Goal: Task Accomplishment & Management: Use online tool/utility

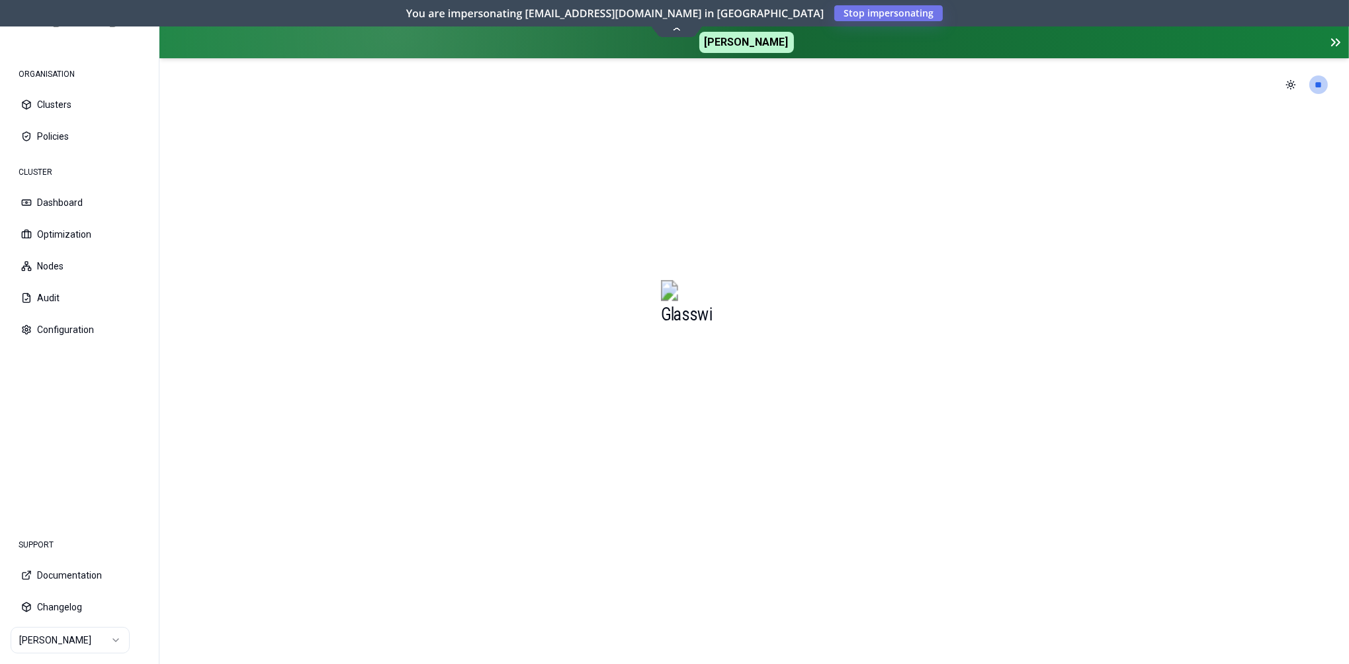
click at [111, 636] on html "ORGANISATION Clusters Policies CLUSTER Dashboard Optimization Nodes Audit Confi…" at bounding box center [674, 332] width 1349 height 664
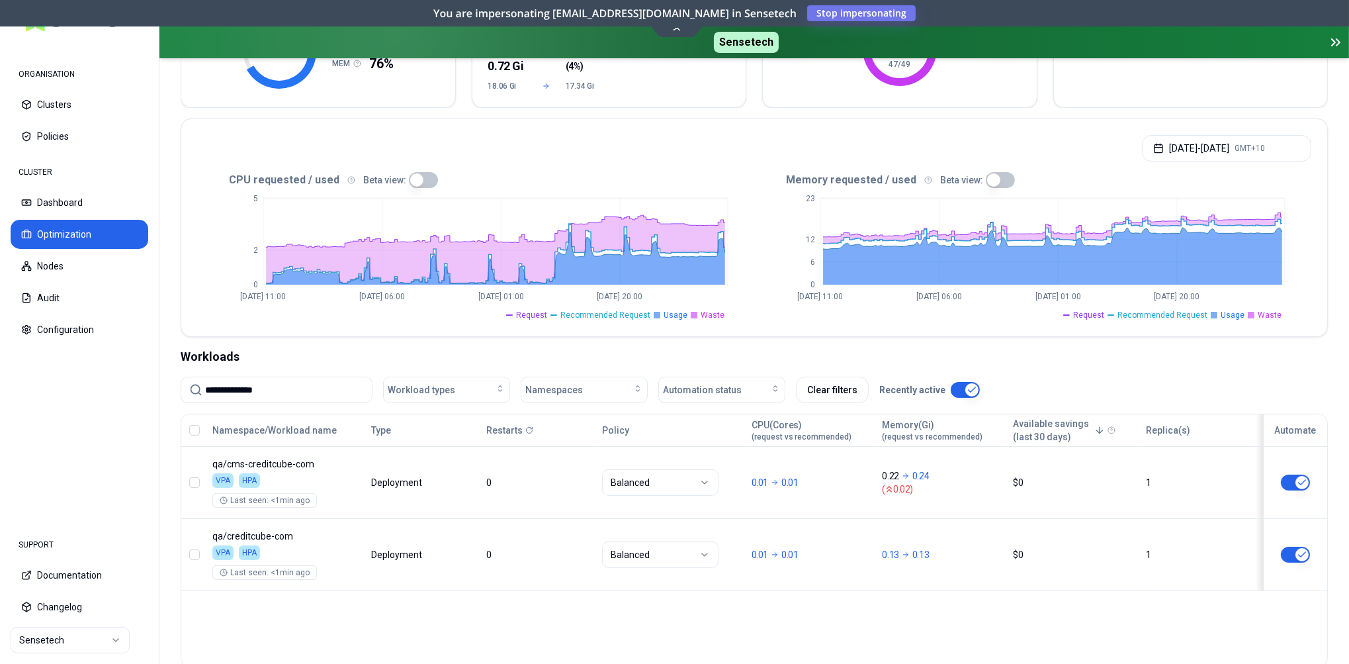
scroll to position [286, 0]
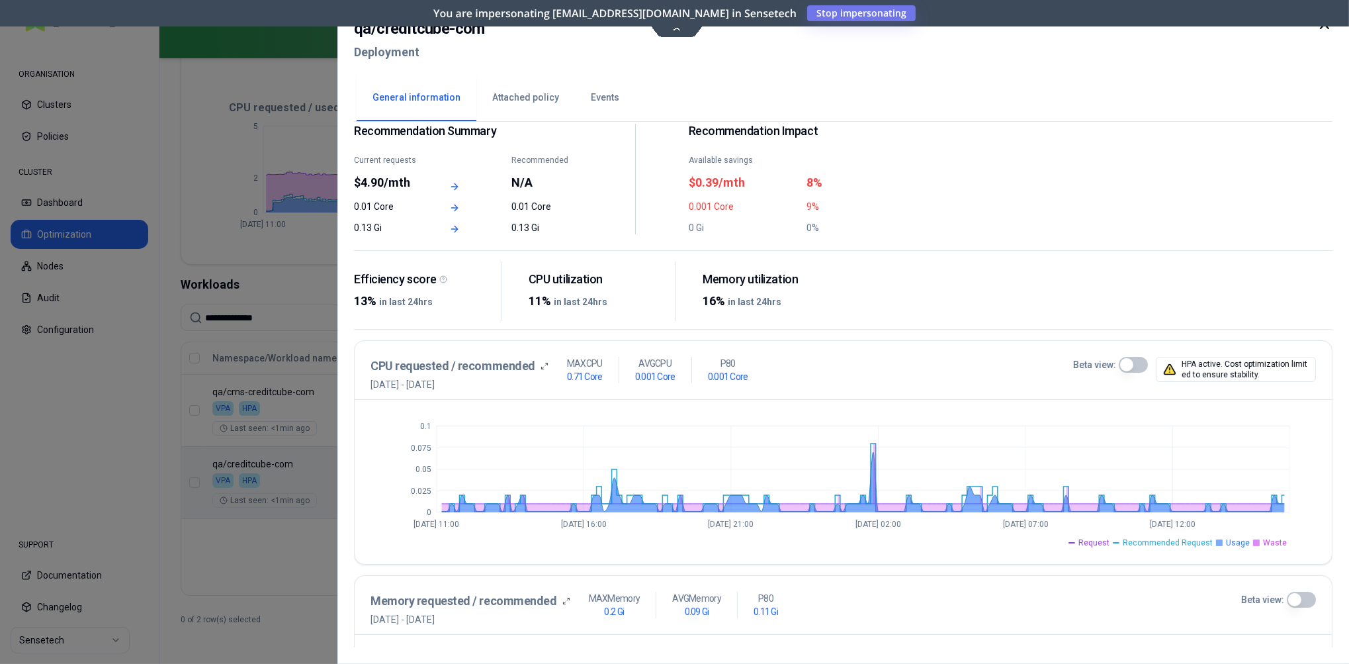
scroll to position [67, 0]
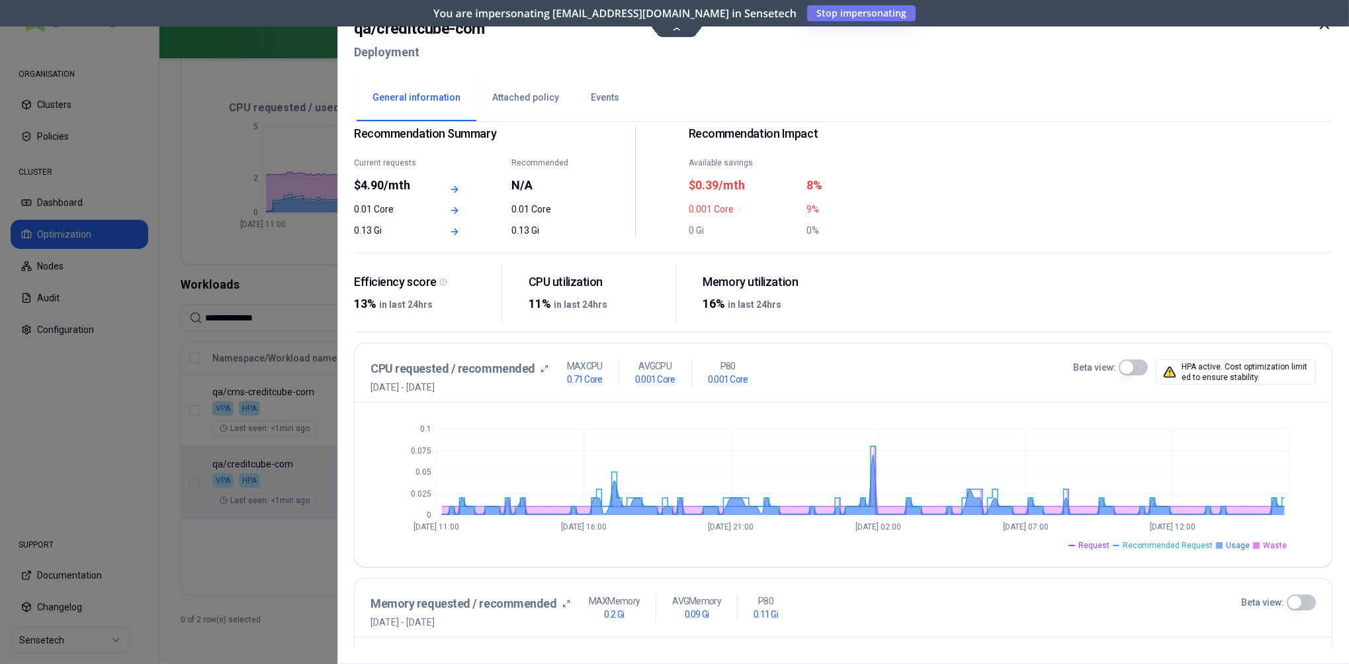
click at [1141, 363] on button "Beta view:" at bounding box center [1132, 367] width 29 height 16
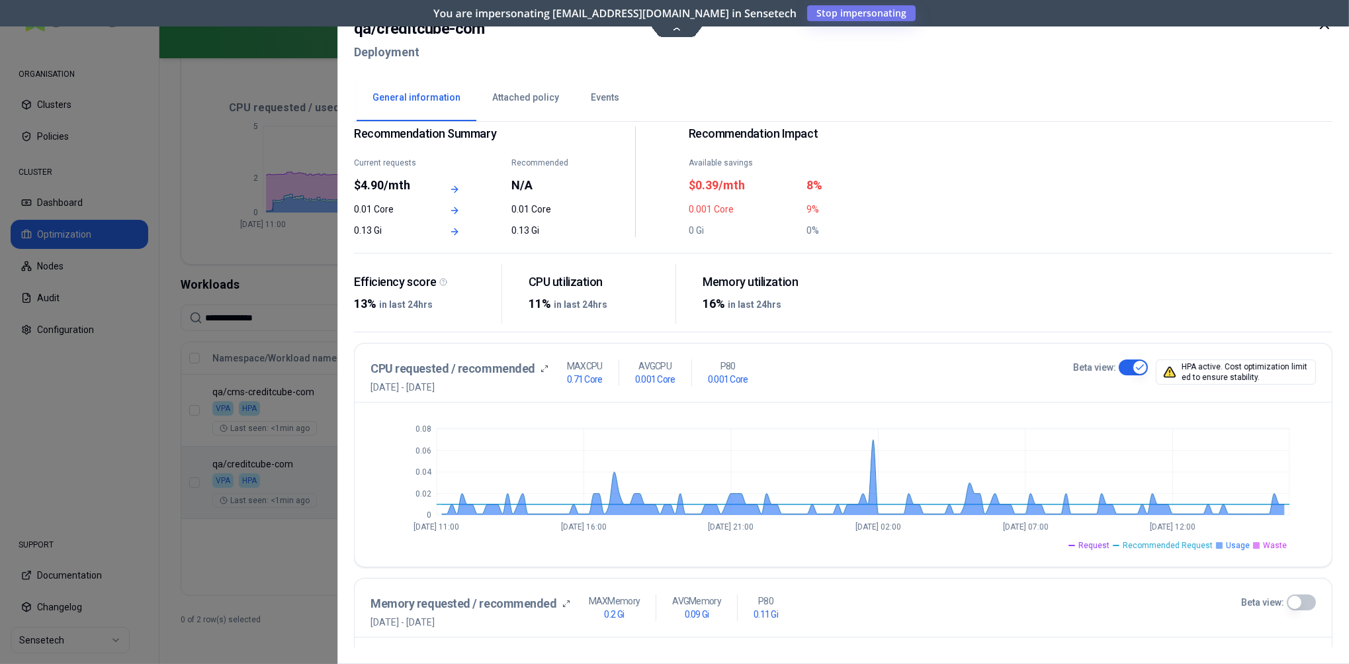
click at [1143, 365] on button "Beta view:" at bounding box center [1132, 367] width 29 height 16
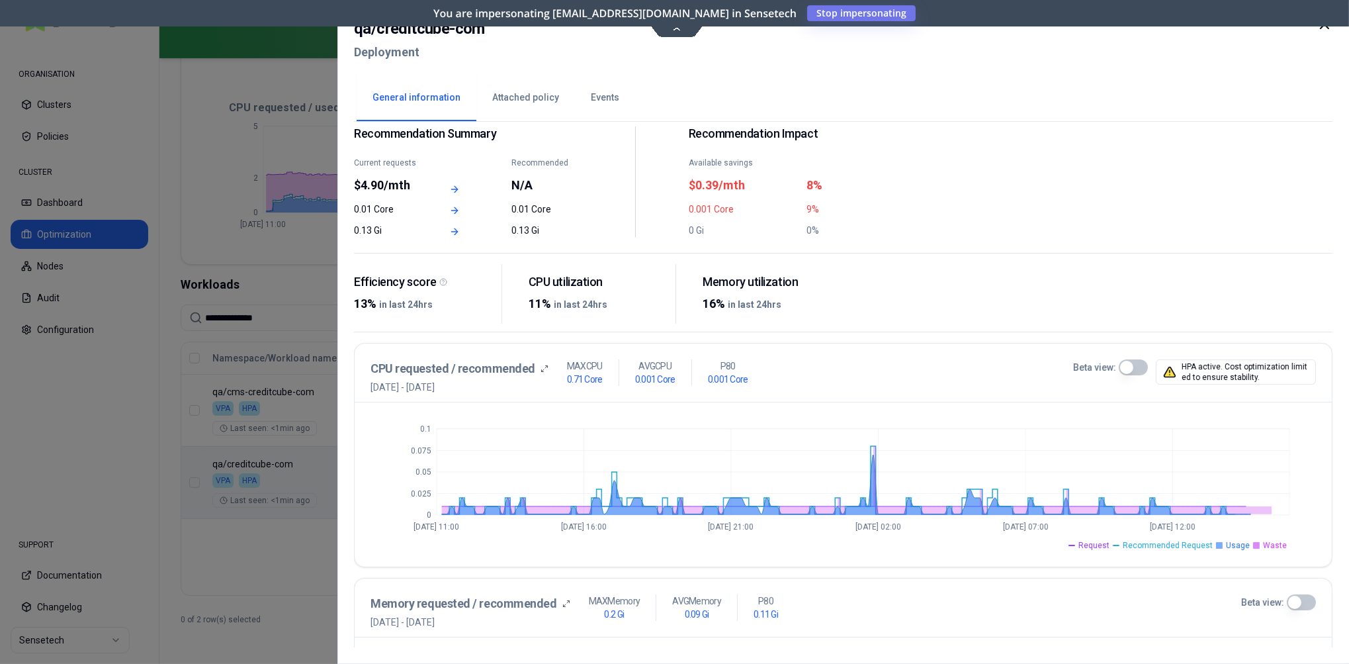
scroll to position [0, 0]
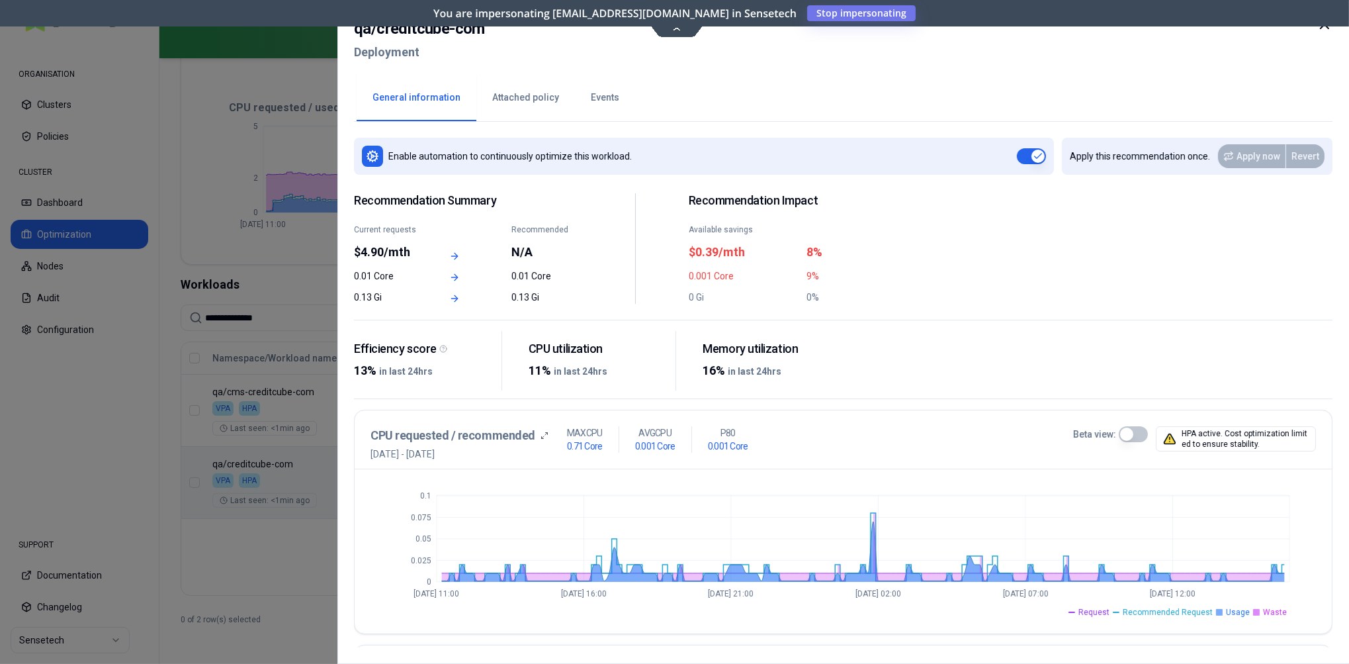
click at [586, 93] on button "Events" at bounding box center [605, 98] width 60 height 46
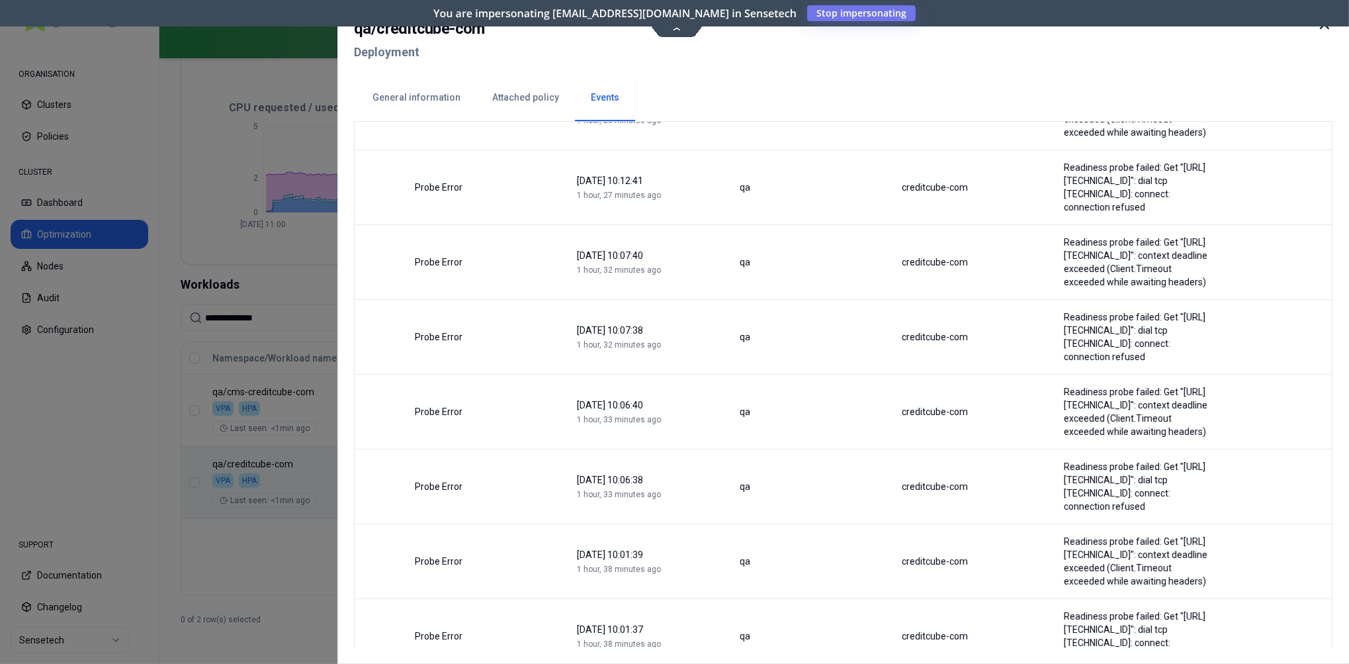
scroll to position [421, 0]
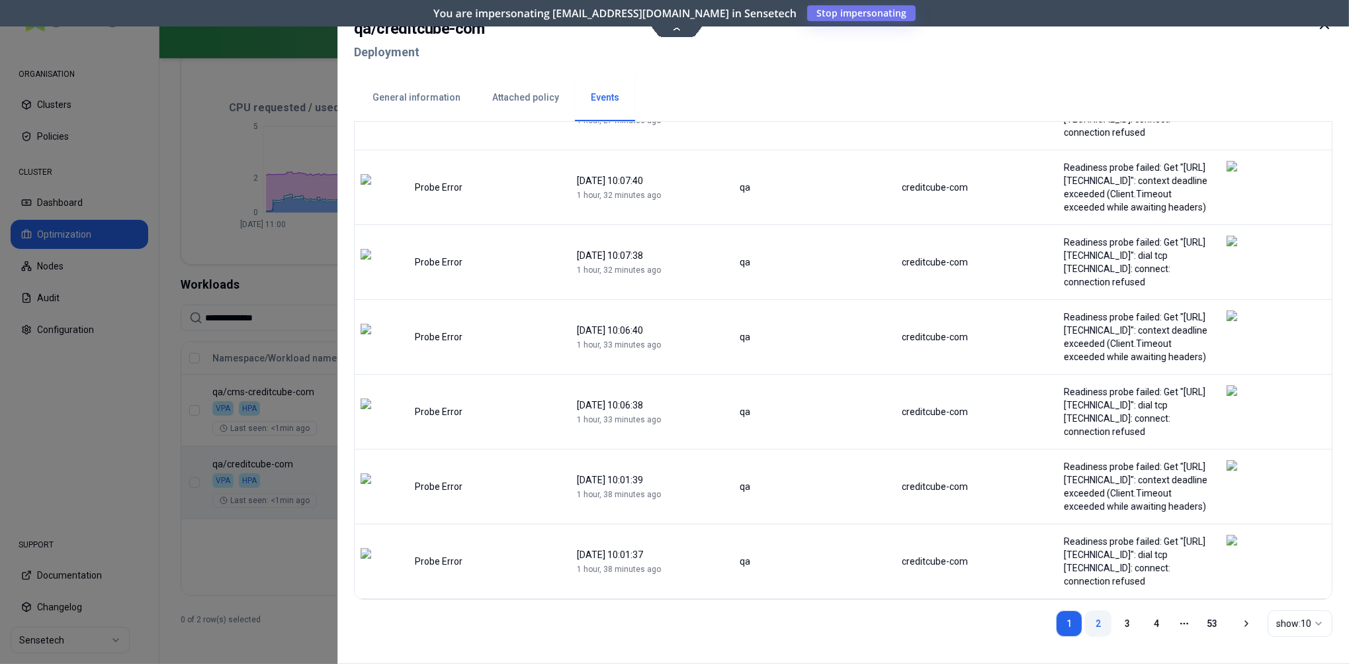
click at [1095, 625] on link "2" at bounding box center [1098, 623] width 26 height 26
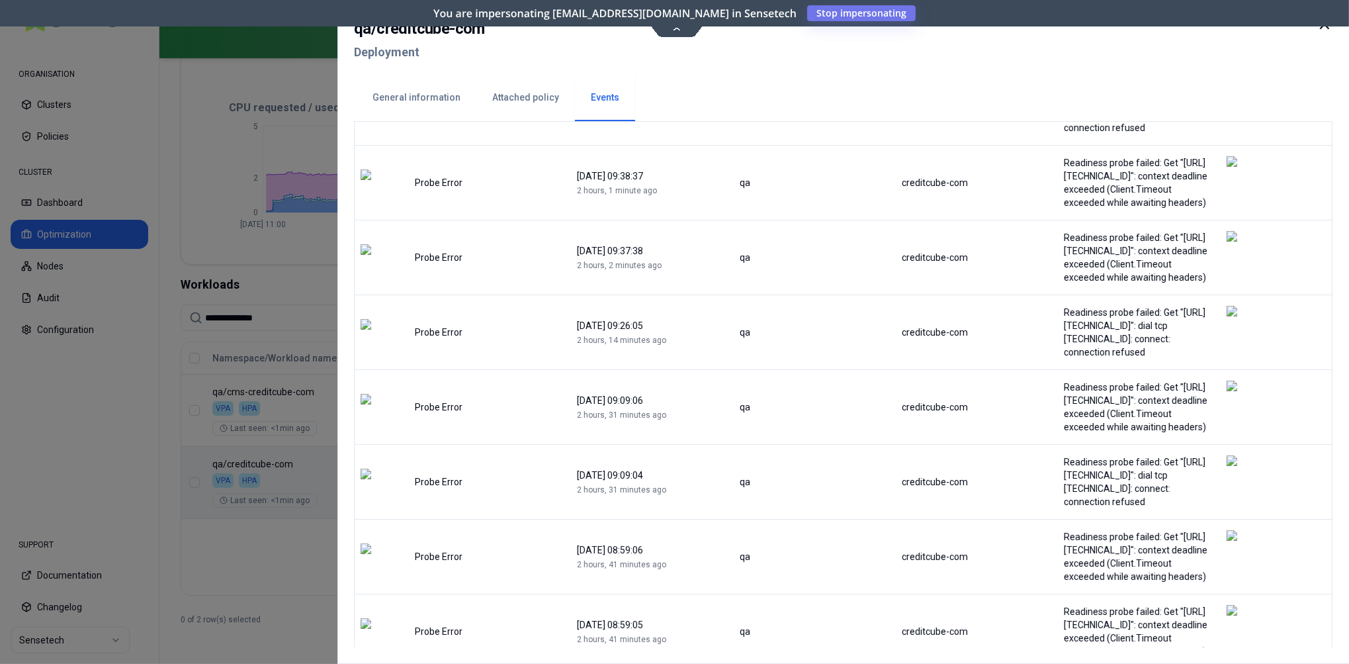
scroll to position [434, 0]
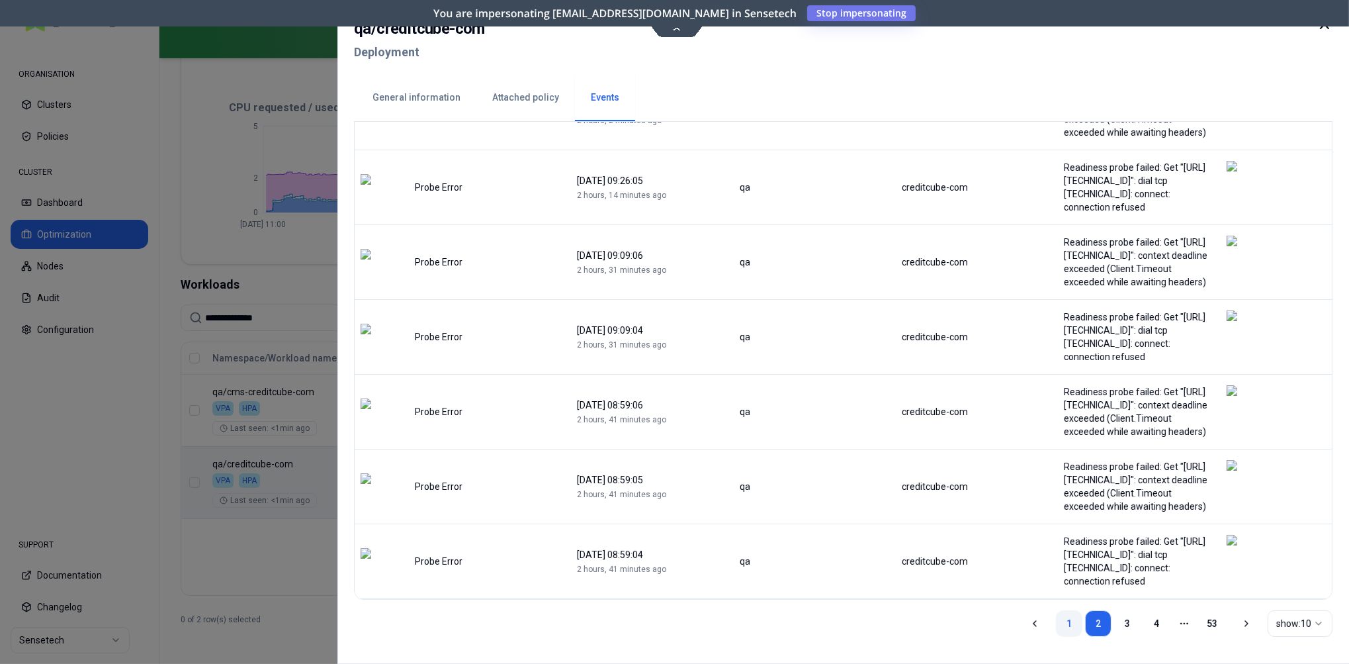
click at [1066, 624] on link "1" at bounding box center [1069, 623] width 26 height 26
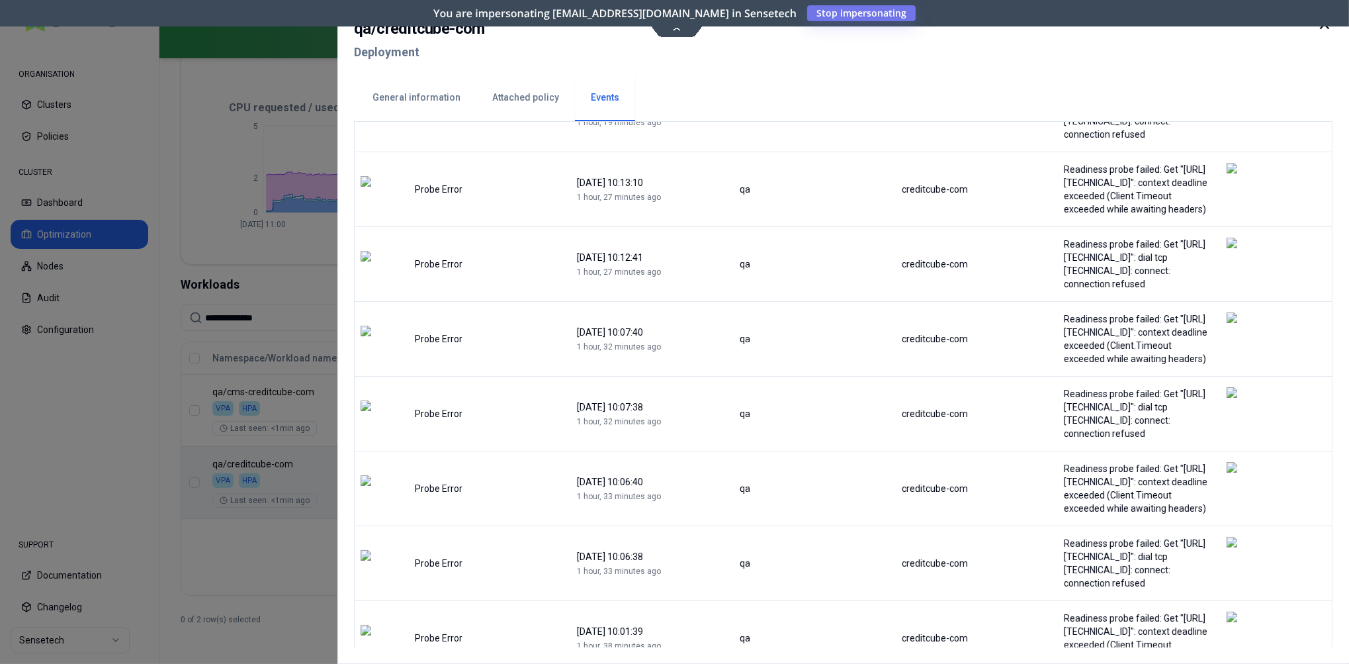
scroll to position [421, 0]
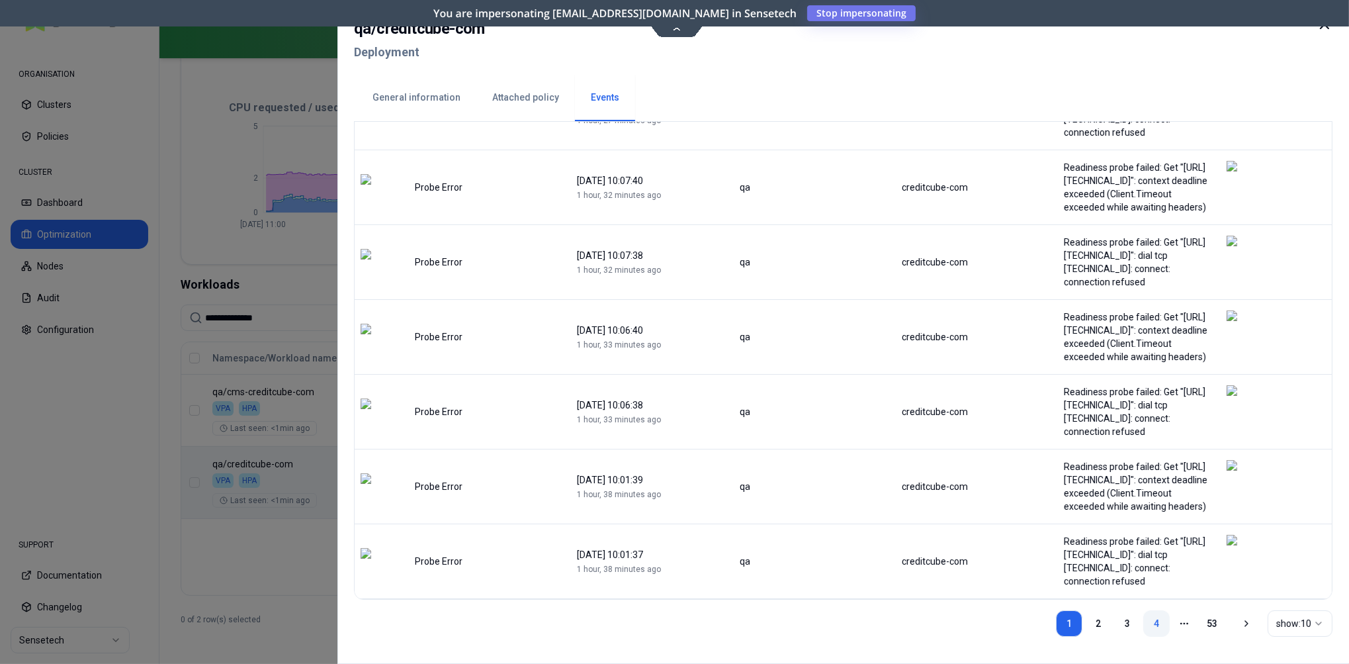
click at [1155, 622] on link "4" at bounding box center [1156, 623] width 26 height 26
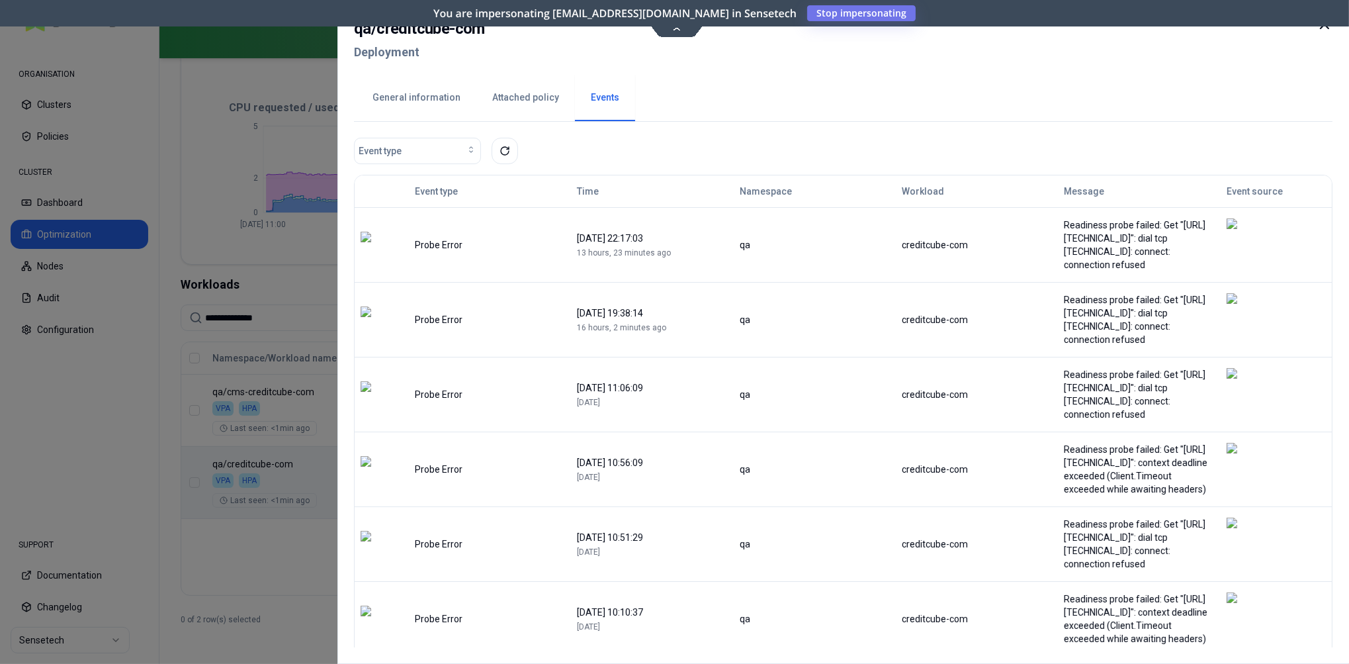
click at [412, 100] on button "General information" at bounding box center [417, 98] width 120 height 46
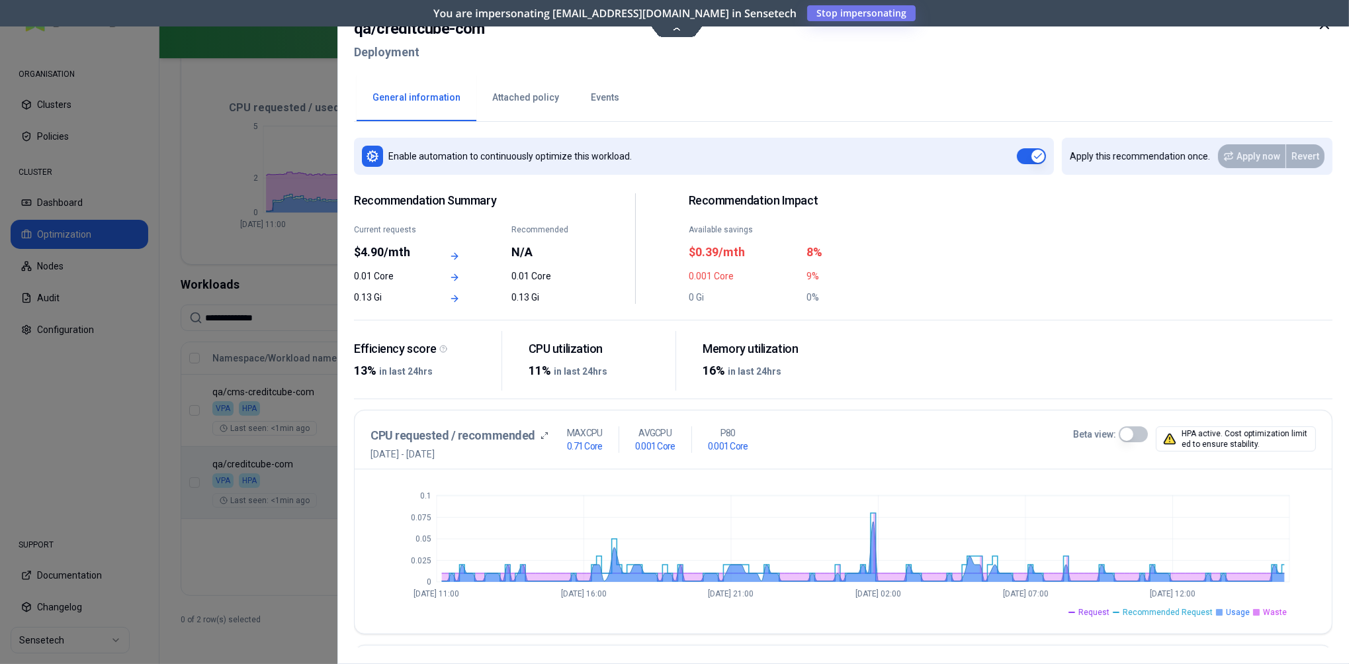
click at [517, 98] on button "Attached policy" at bounding box center [525, 98] width 99 height 46
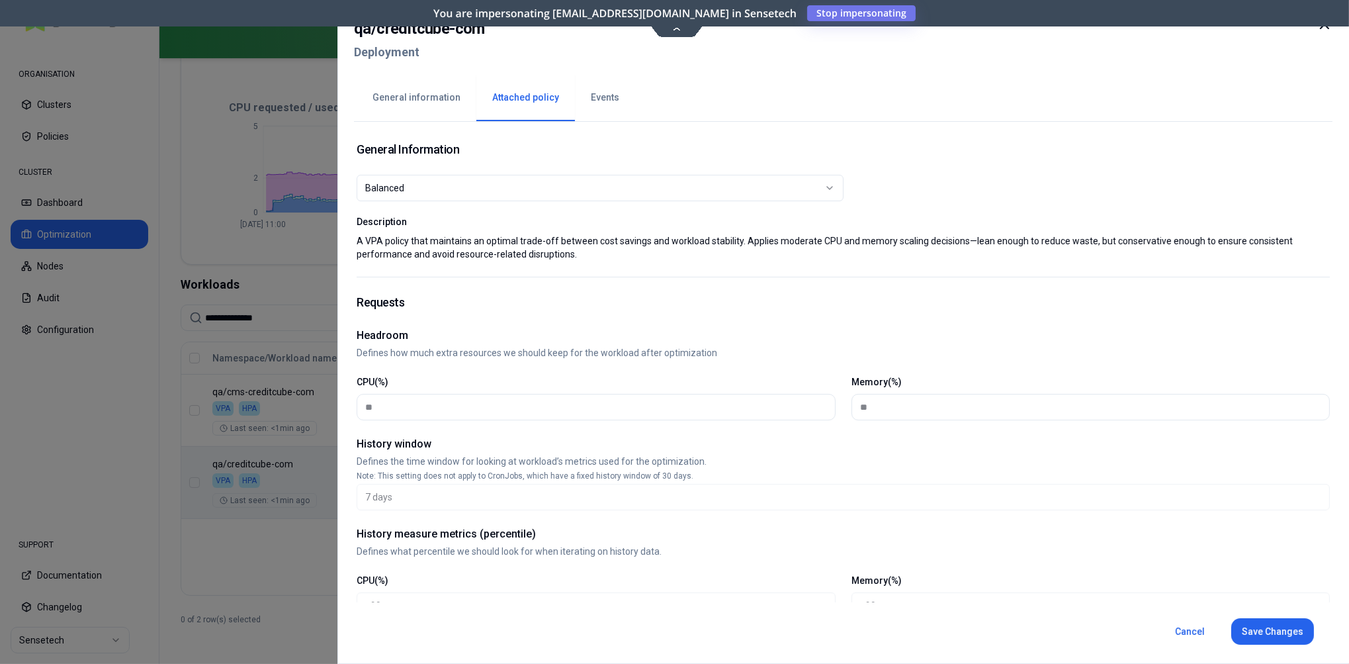
click at [408, 101] on button "General information" at bounding box center [417, 98] width 120 height 46
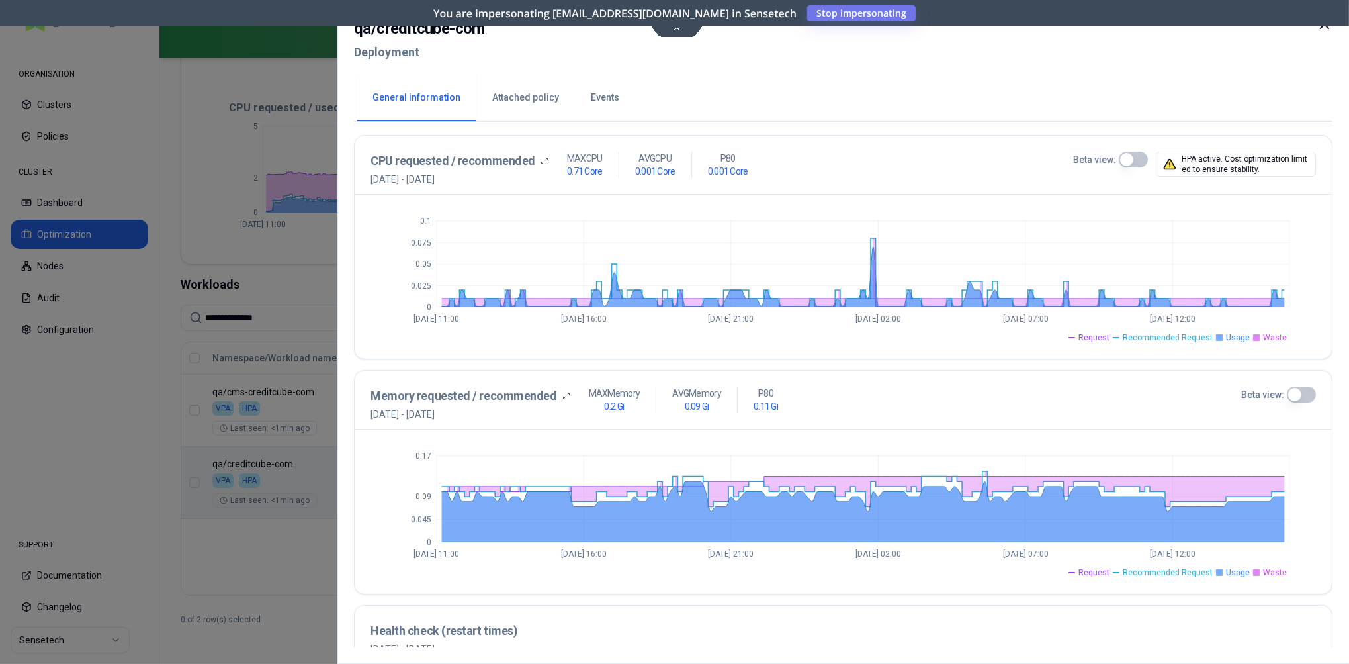
scroll to position [263, 0]
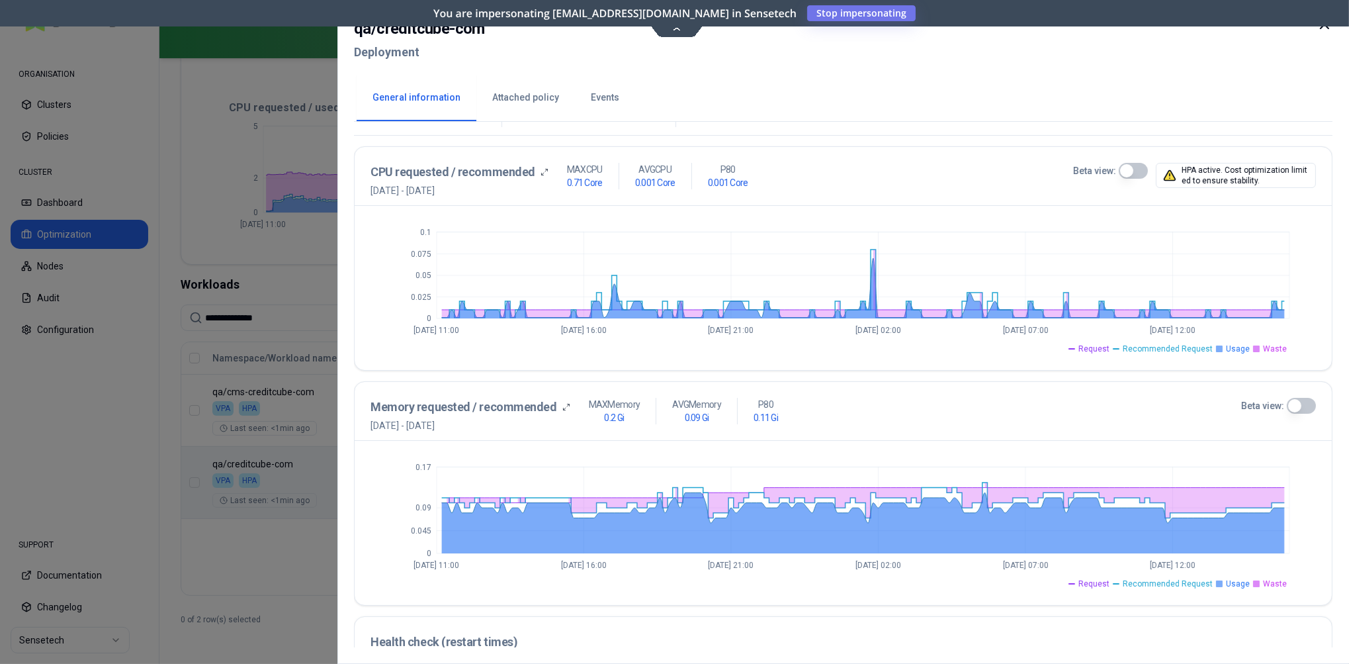
click at [1130, 169] on button "Beta view:" at bounding box center [1132, 171] width 29 height 16
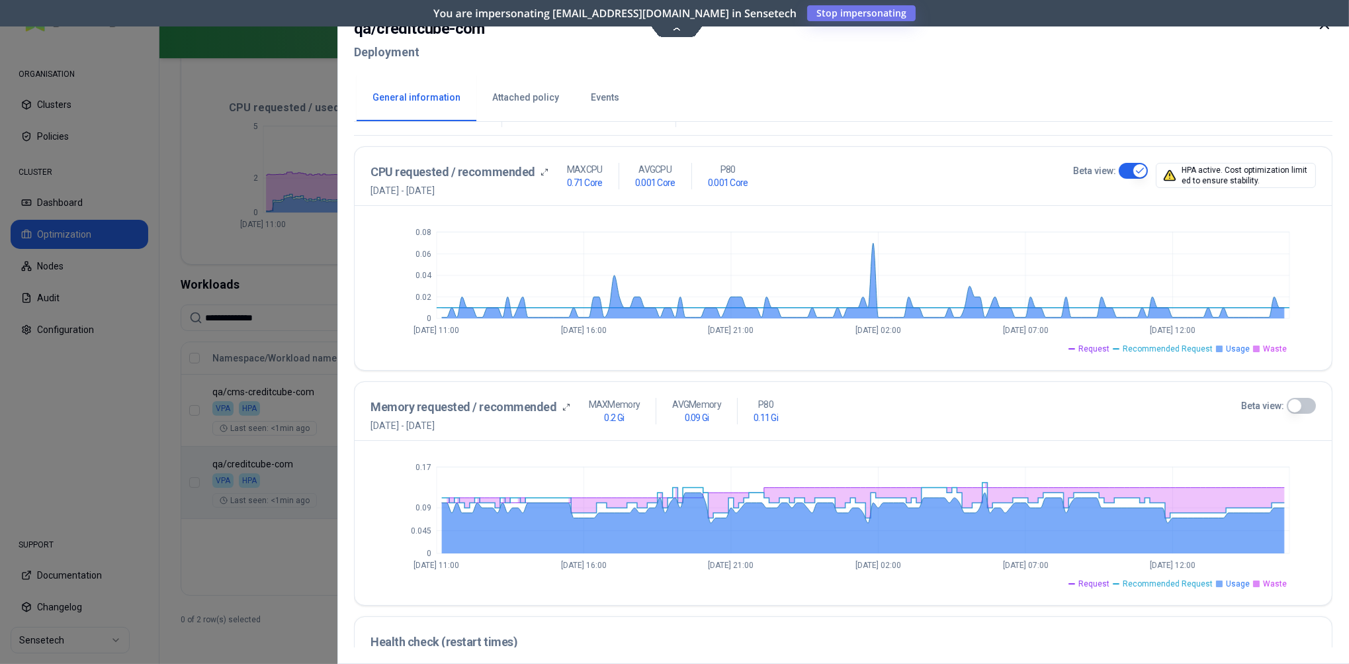
scroll to position [268, 0]
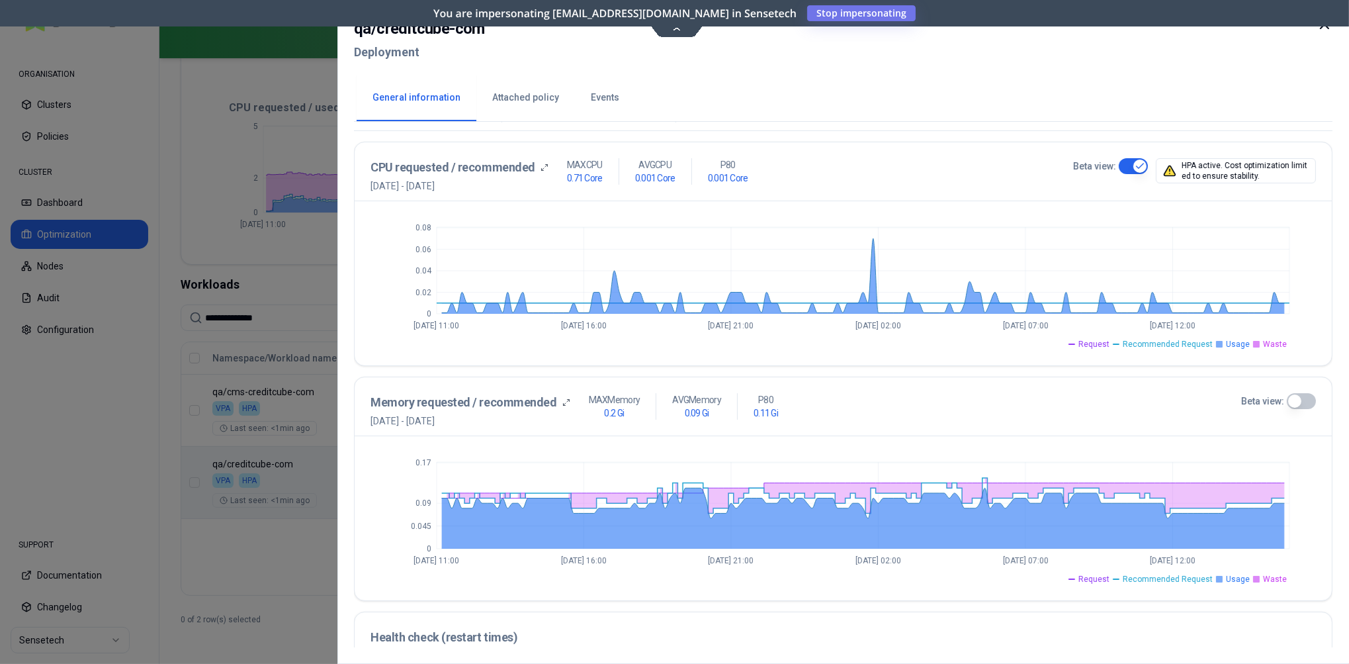
click at [1137, 166] on button "Beta view:" at bounding box center [1132, 166] width 29 height 16
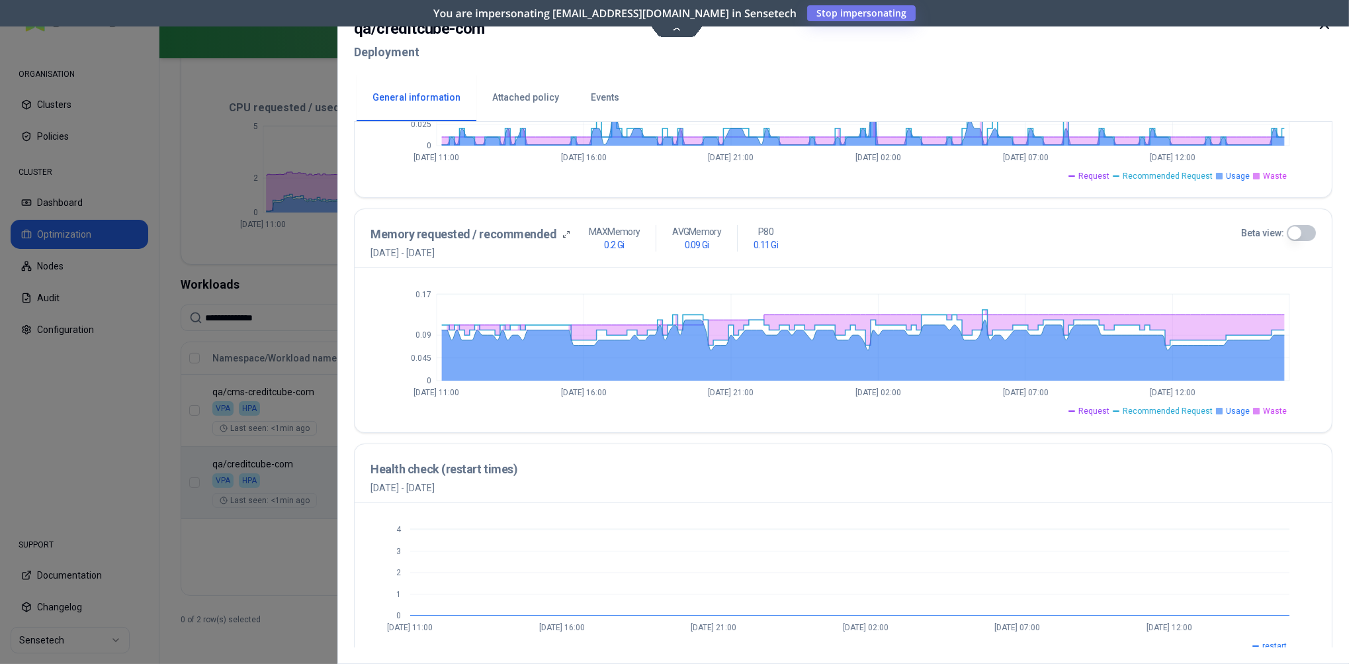
scroll to position [455, 0]
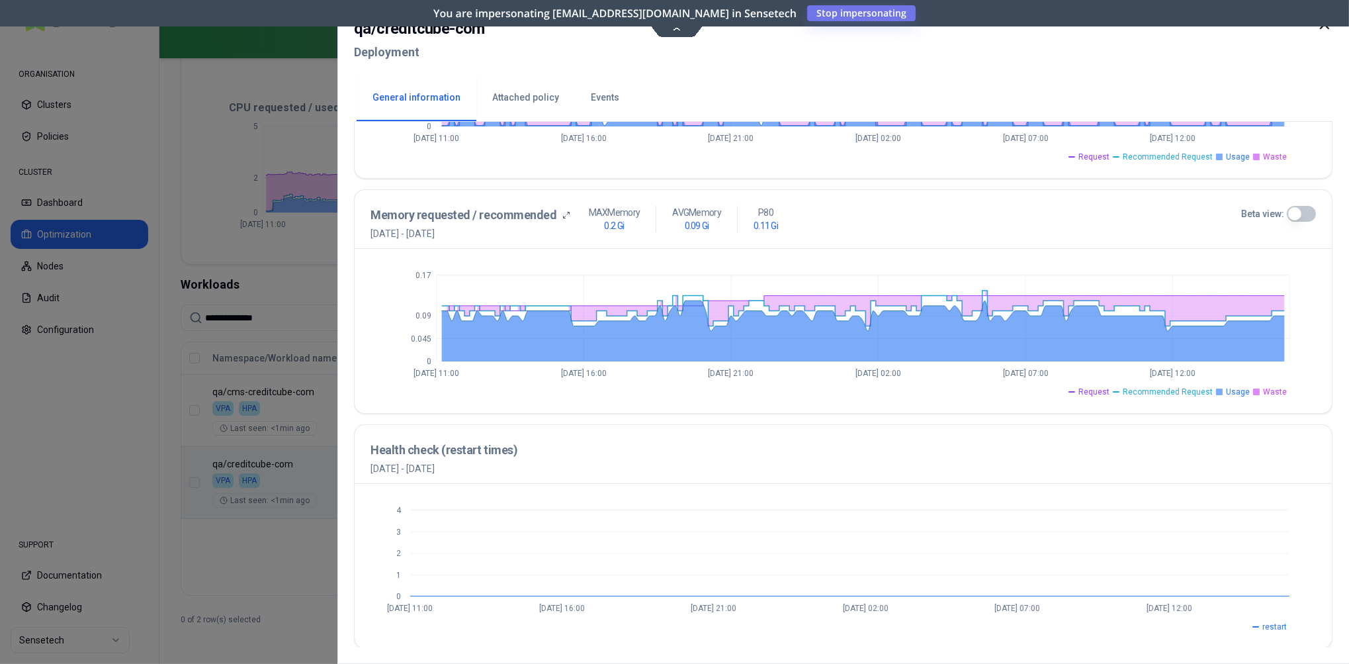
type button "on"
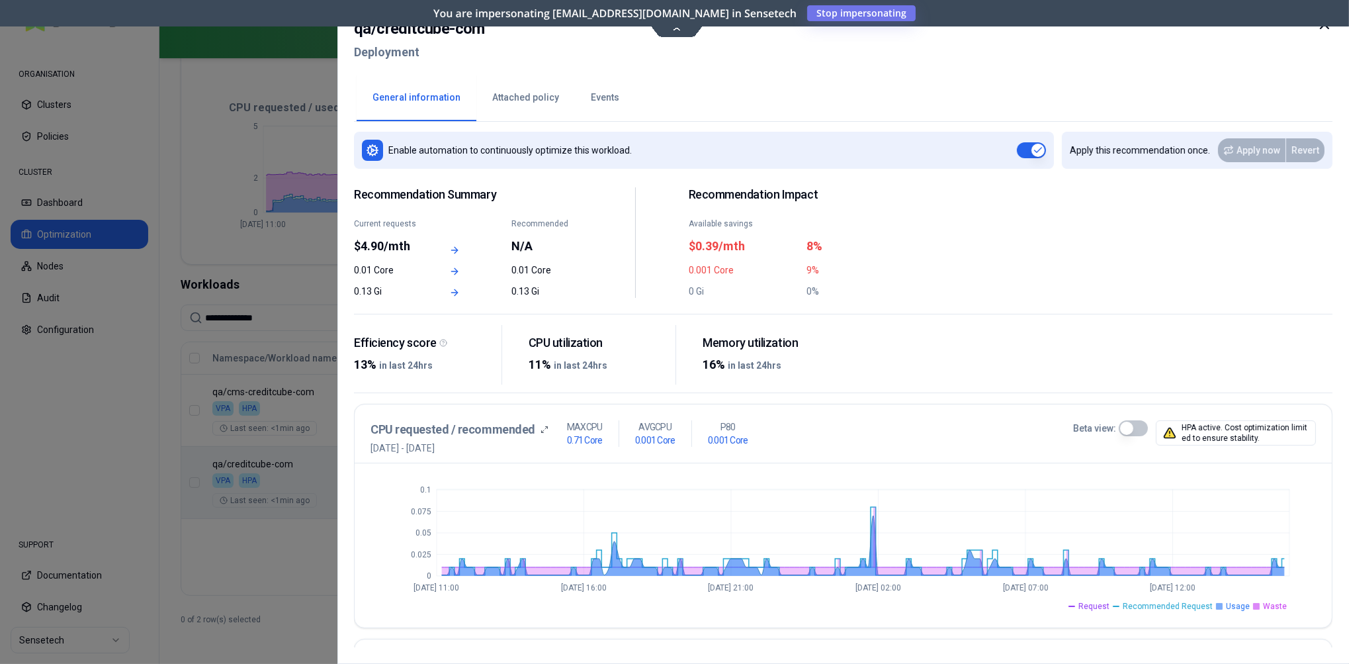
scroll to position [0, 0]
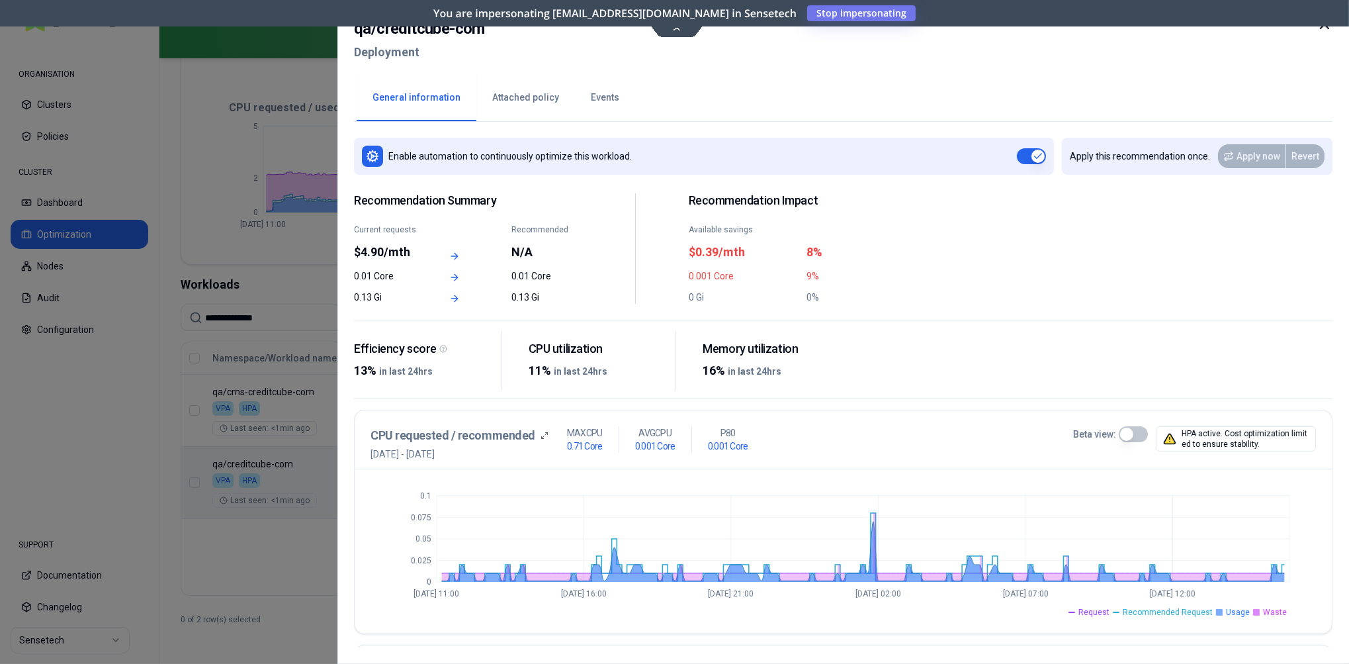
click at [607, 101] on button "Events" at bounding box center [605, 98] width 60 height 46
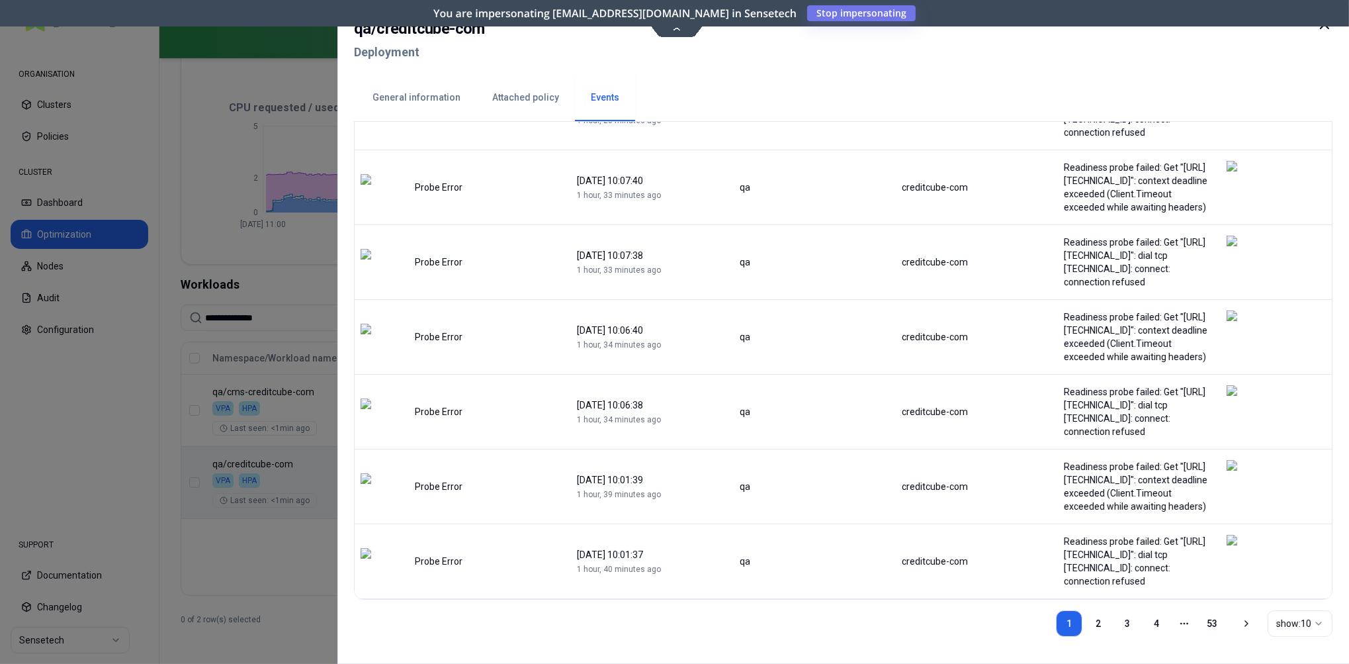
scroll to position [421, 0]
click at [1155, 623] on link "4" at bounding box center [1156, 623] width 26 height 26
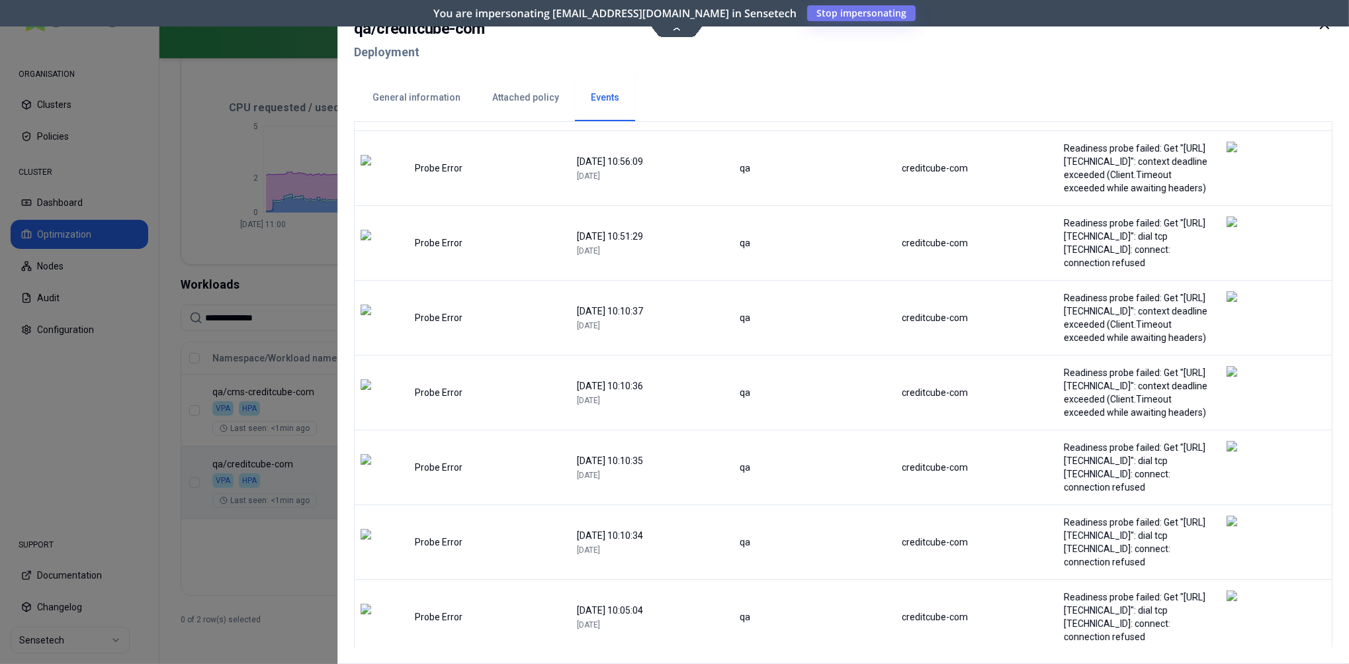
scroll to position [394, 0]
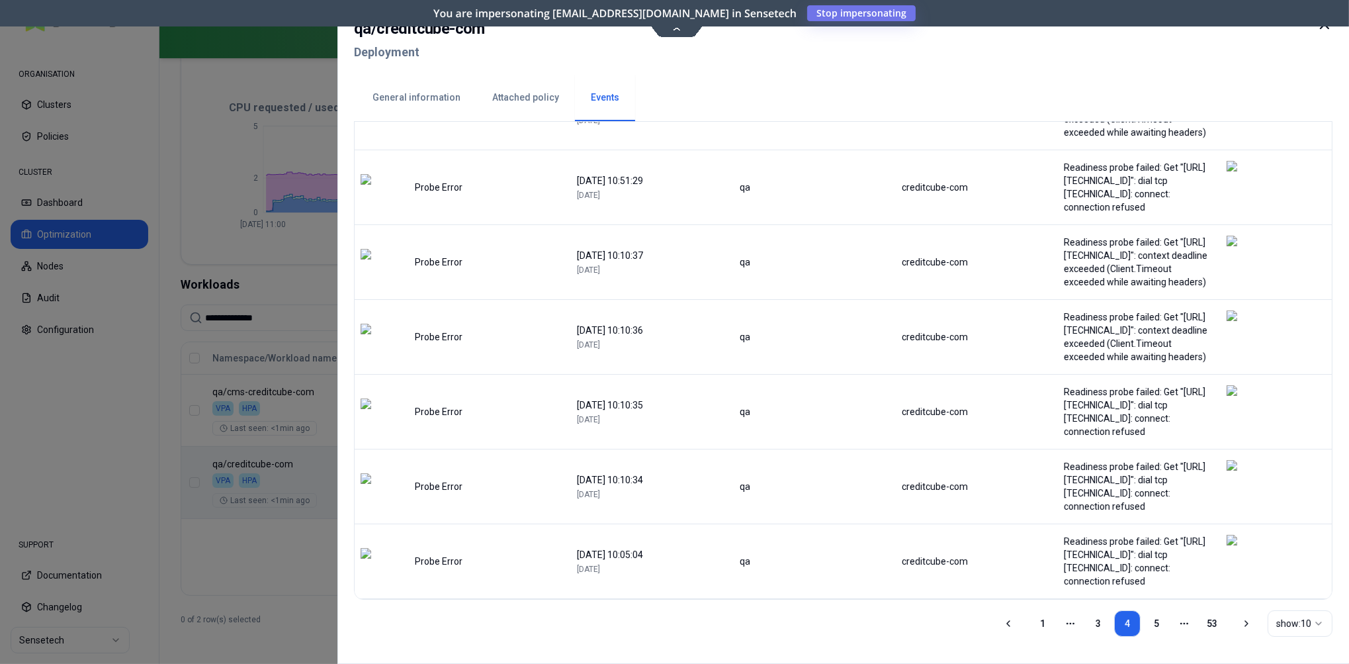
click at [1036, 625] on link "1" at bounding box center [1043, 623] width 26 height 26
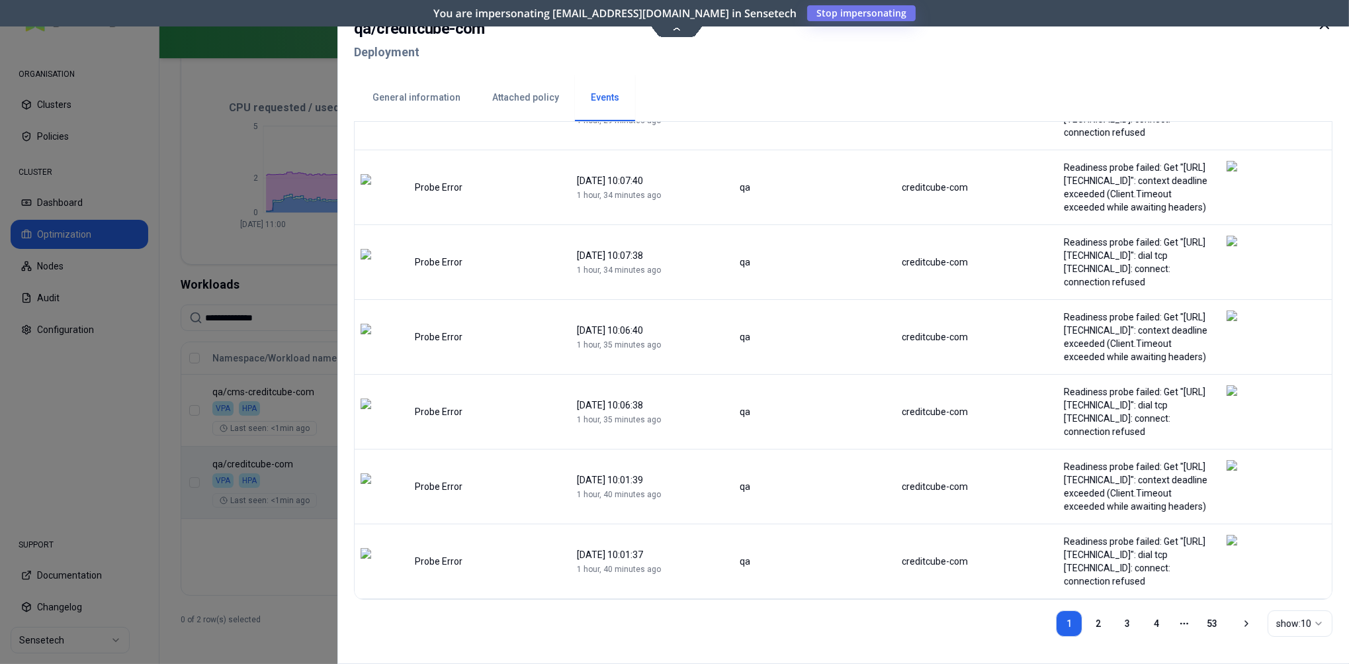
scroll to position [421, 0]
click at [1100, 623] on link "2" at bounding box center [1098, 623] width 26 height 26
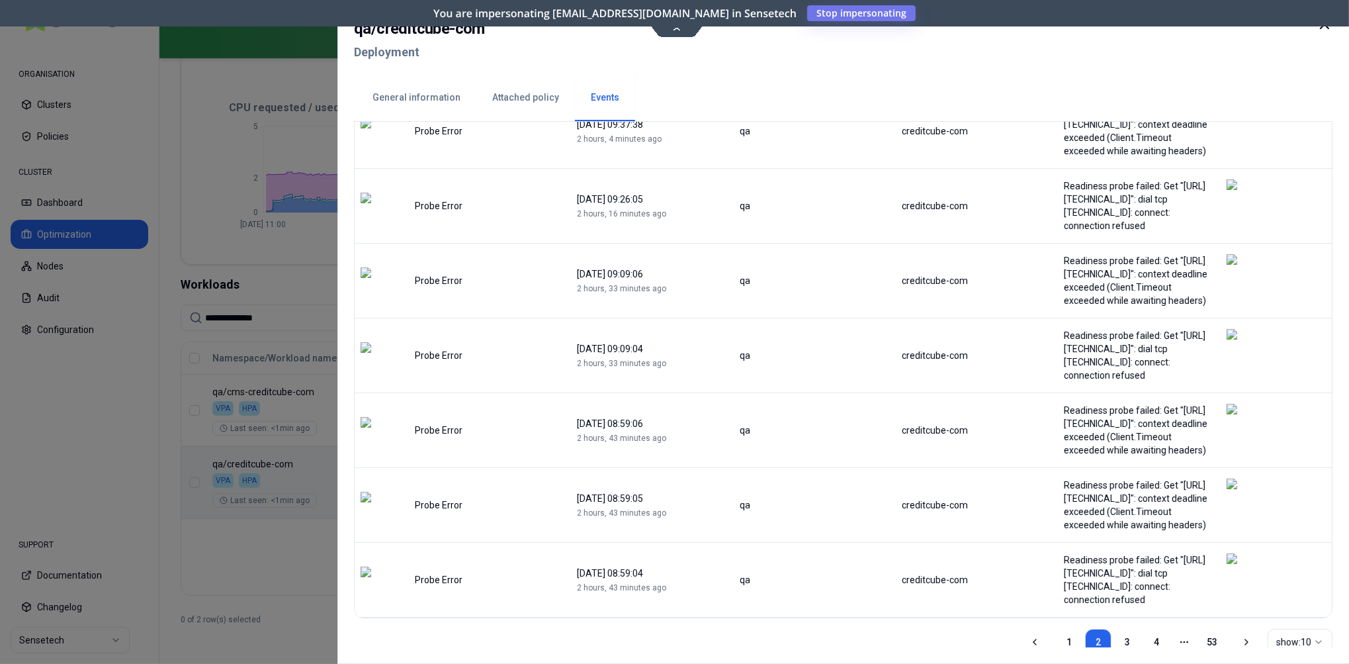
scroll to position [434, 0]
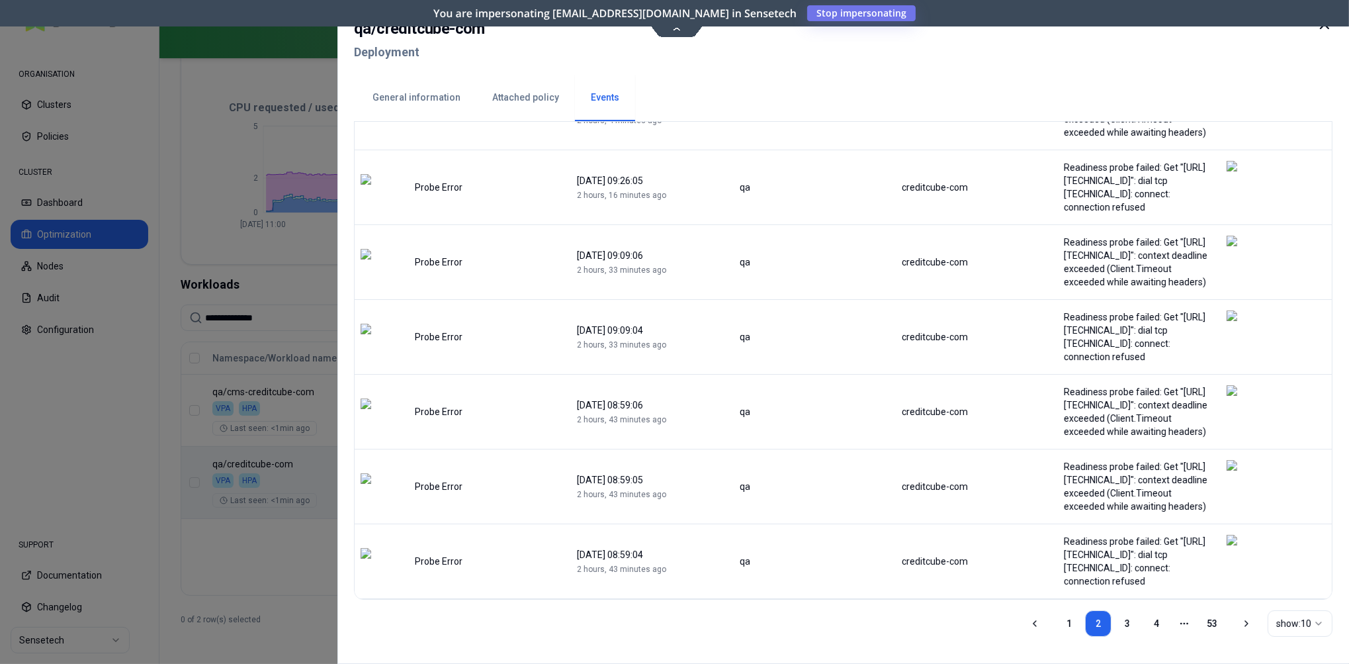
click at [1127, 625] on link "3" at bounding box center [1127, 623] width 26 height 26
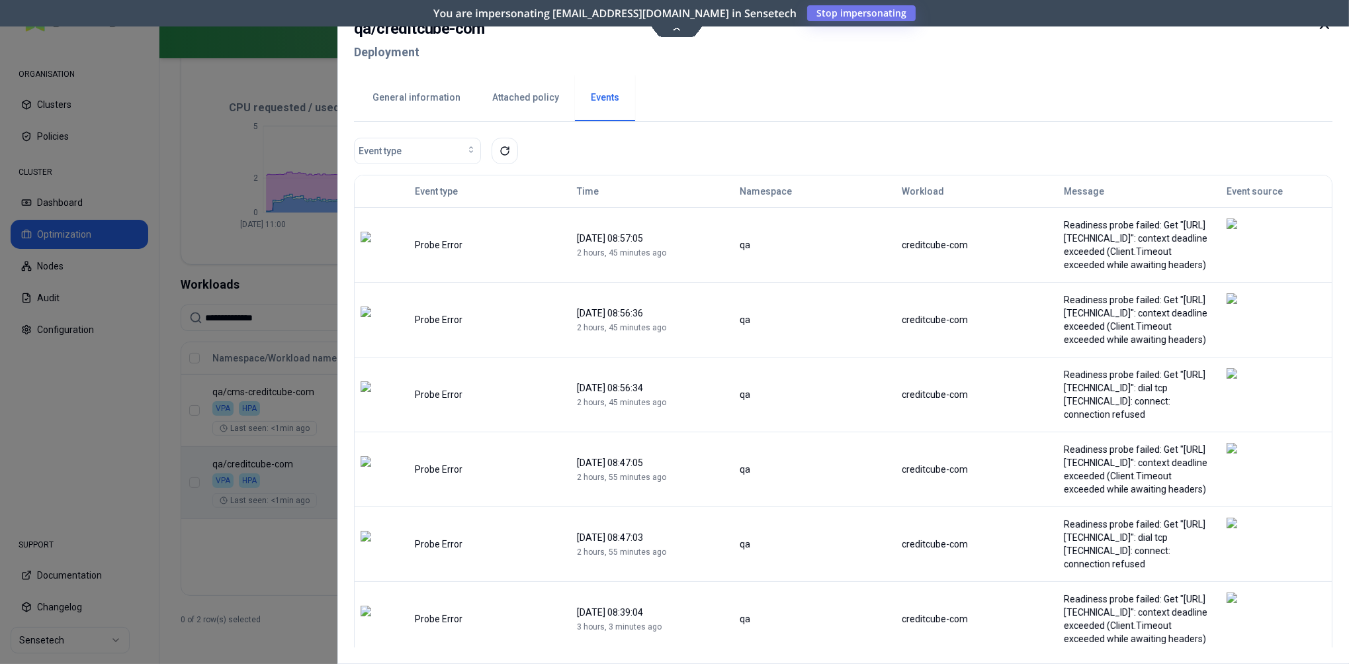
click at [402, 98] on button "General information" at bounding box center [417, 98] width 120 height 46
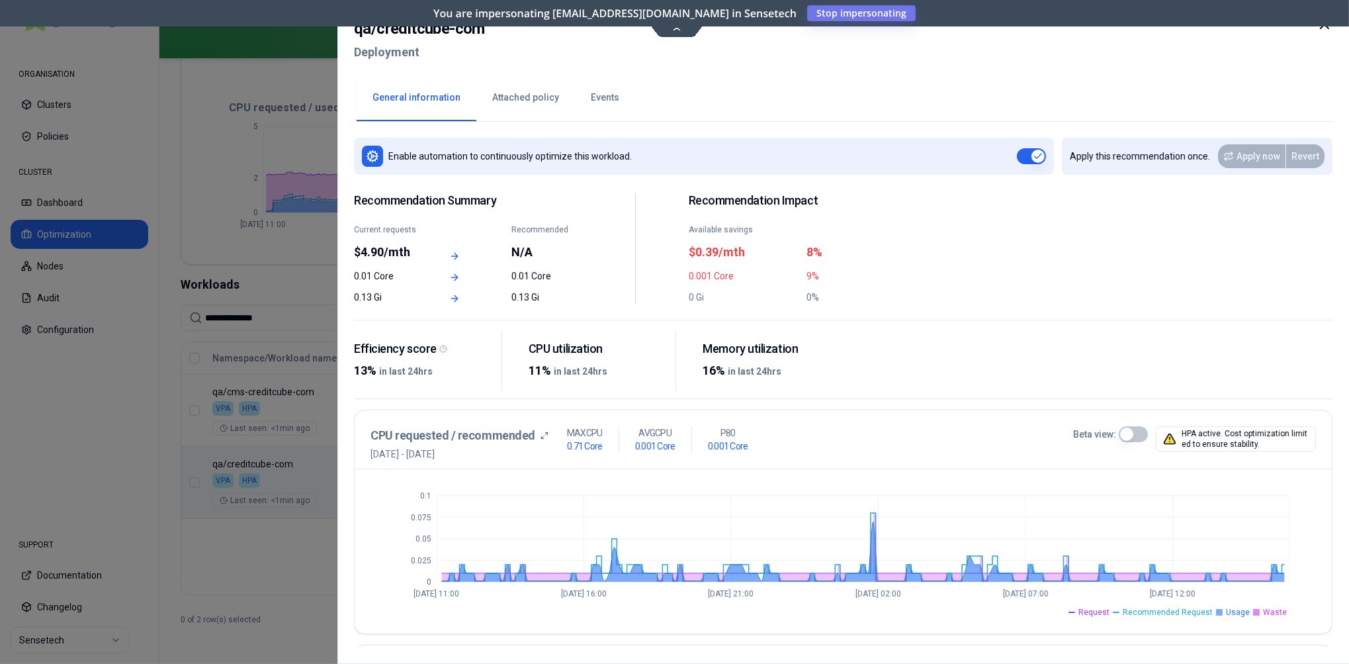
click at [270, 527] on div at bounding box center [674, 332] width 1349 height 664
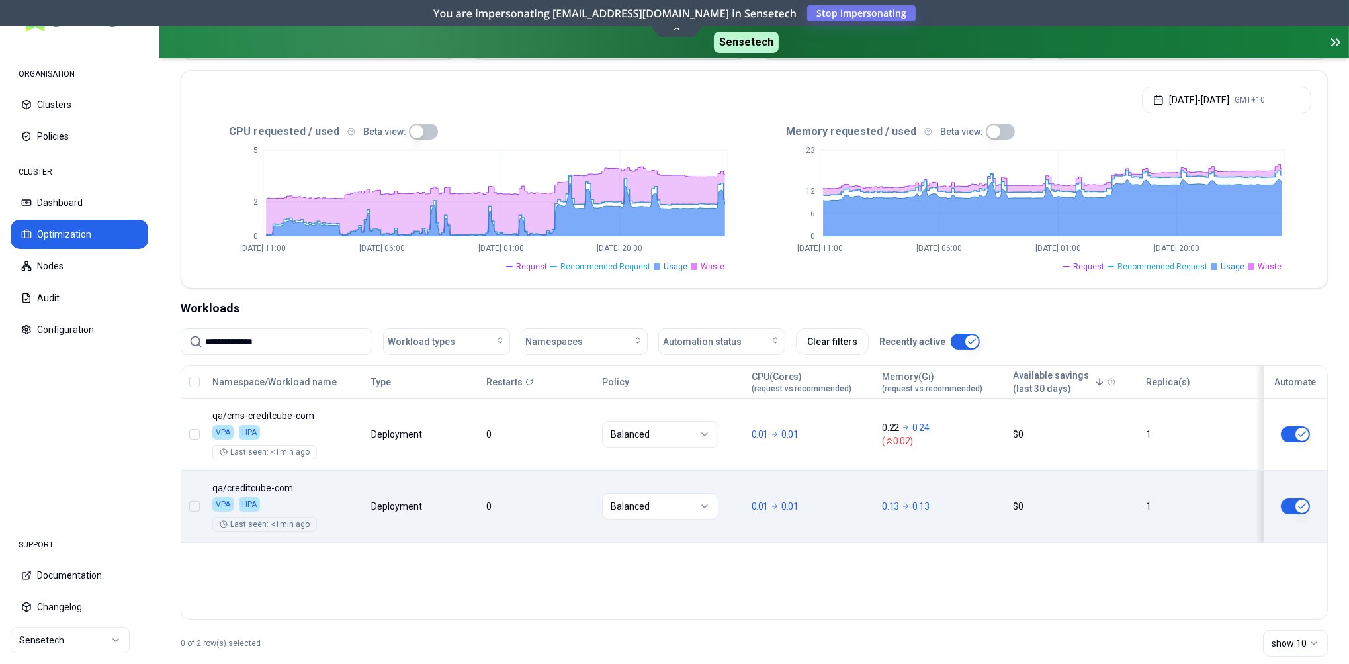
scroll to position [286, 0]
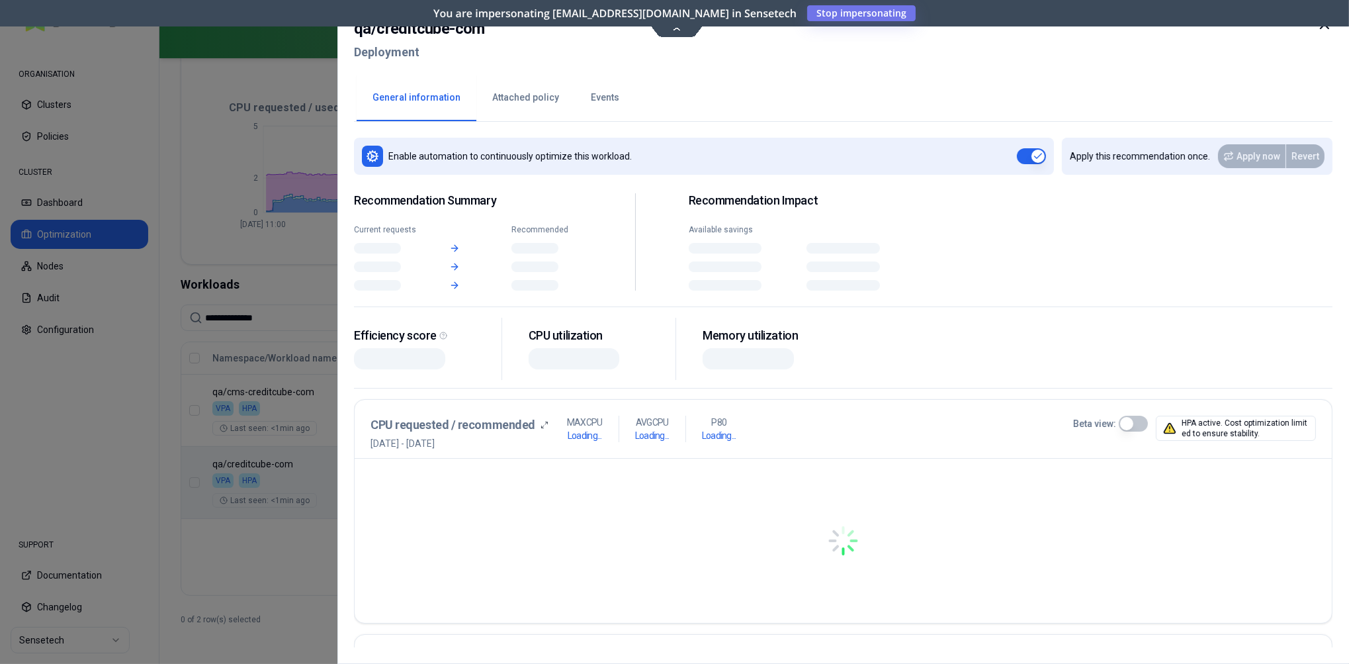
click at [528, 469] on div "Namespace/Workload name Type Restarts Policy CPU(Cores) (request vs recommended…" at bounding box center [754, 430] width 1146 height 177
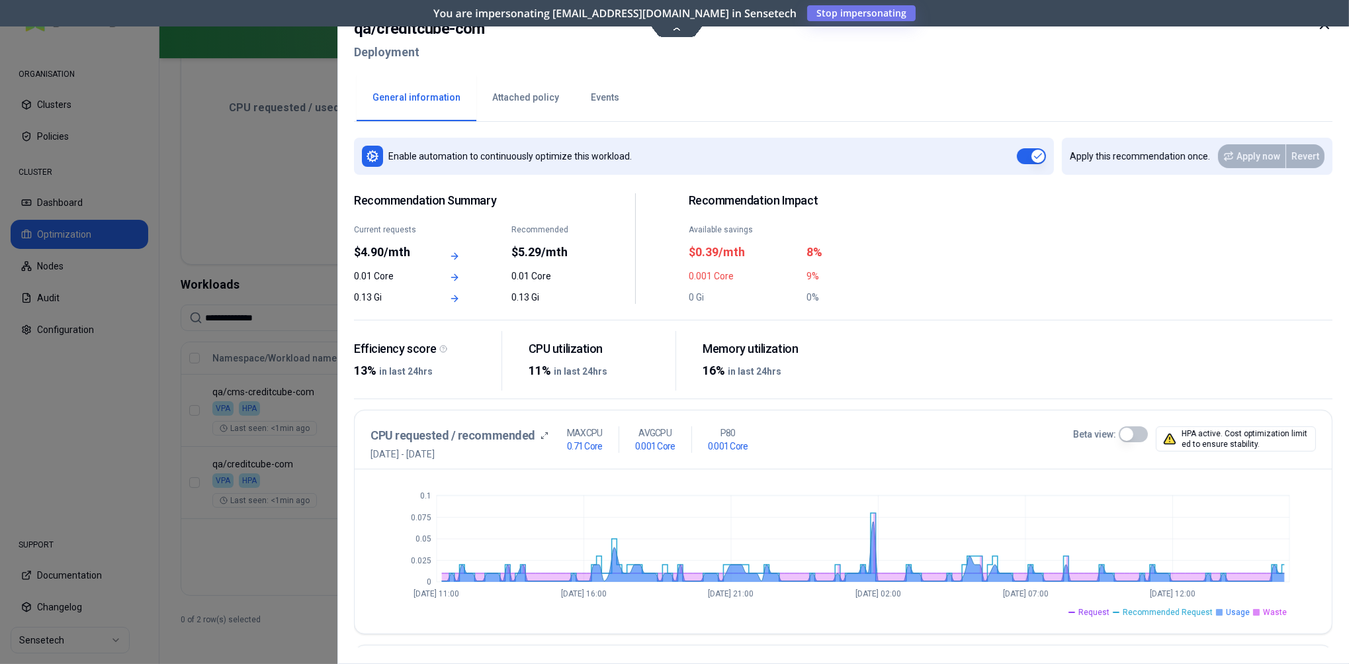
click at [320, 543] on div at bounding box center [674, 332] width 1349 height 664
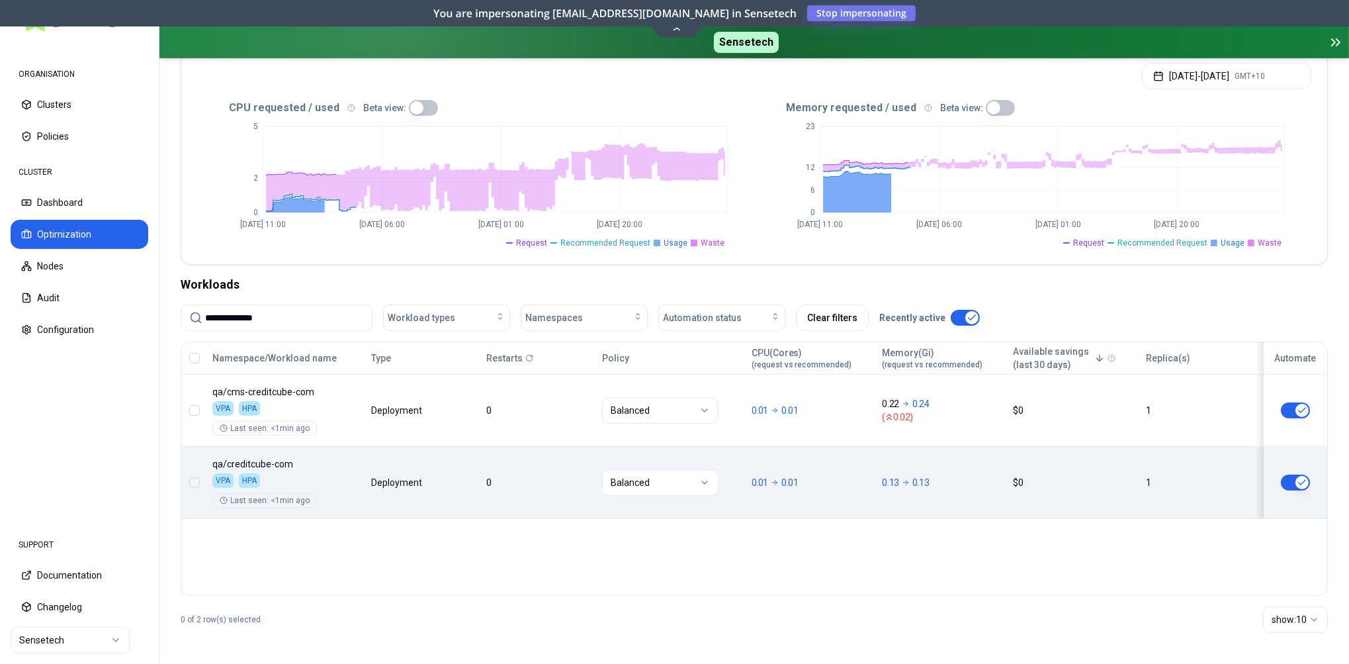
scroll to position [286, 0]
